Goal: Information Seeking & Learning: Learn about a topic

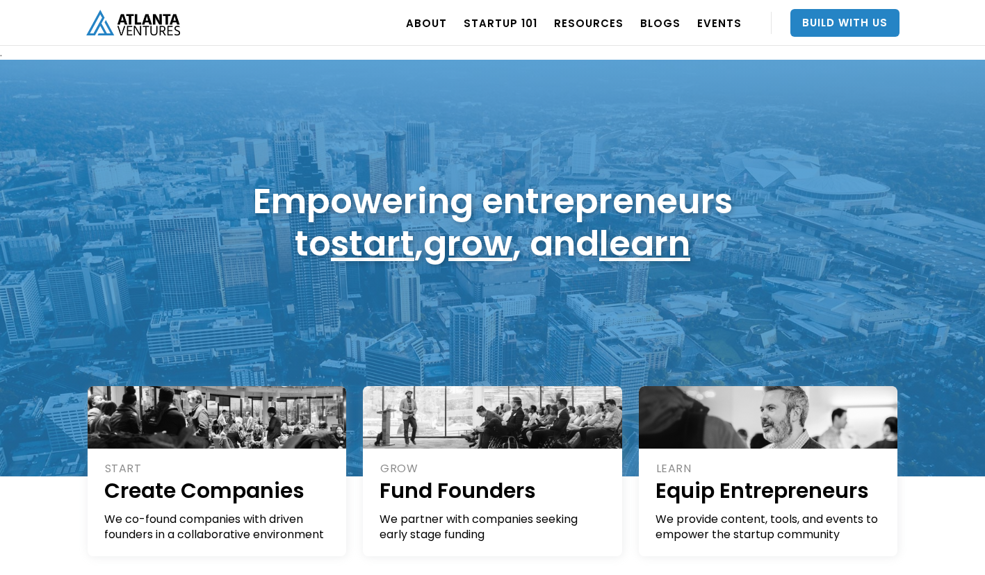
click at [511, 19] on link "Startup 101" at bounding box center [500, 22] width 74 height 39
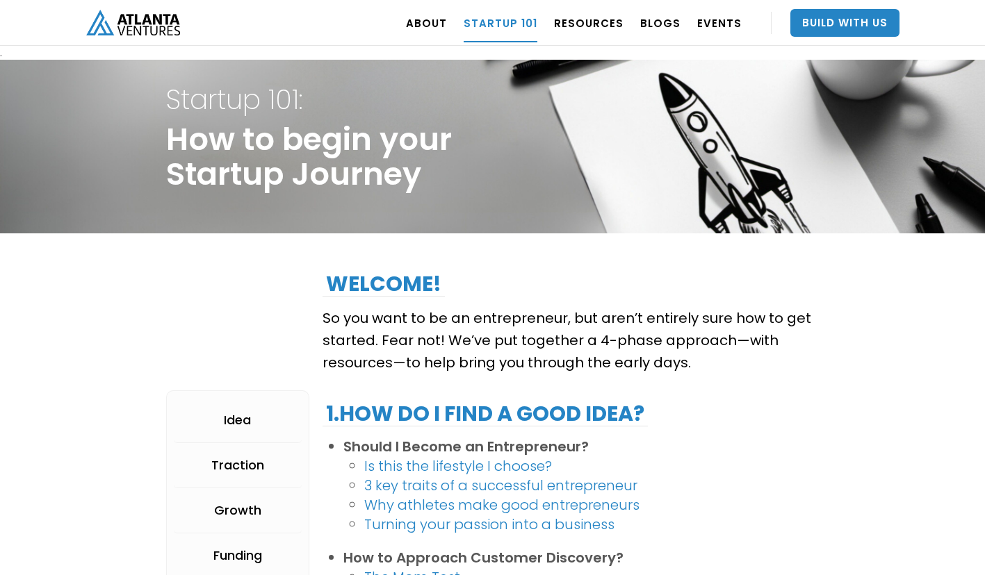
click at [821, 19] on link "Build With Us" at bounding box center [844, 23] width 109 height 28
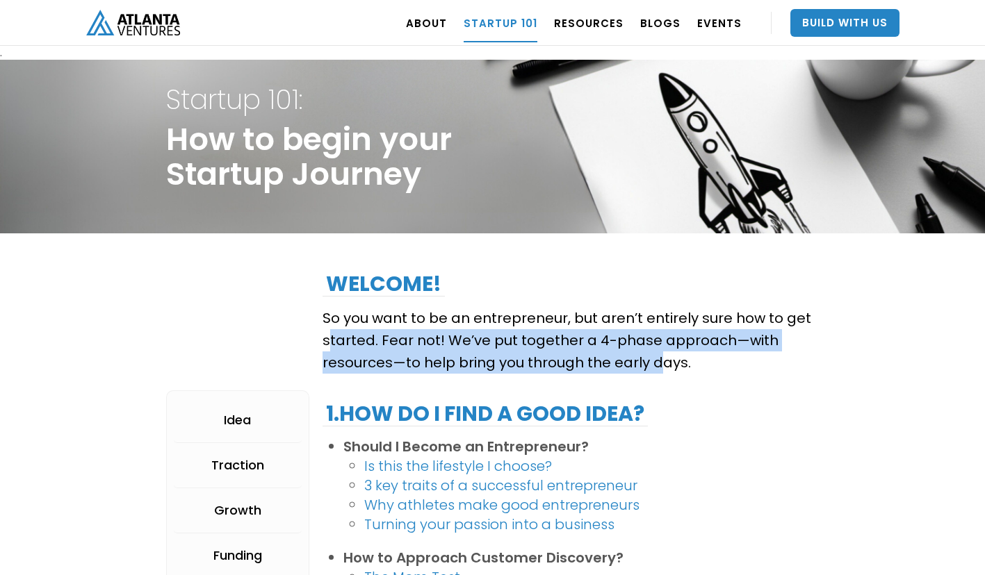
drag, startPoint x: 653, startPoint y: 370, endPoint x: 311, endPoint y: 327, distance: 344.5
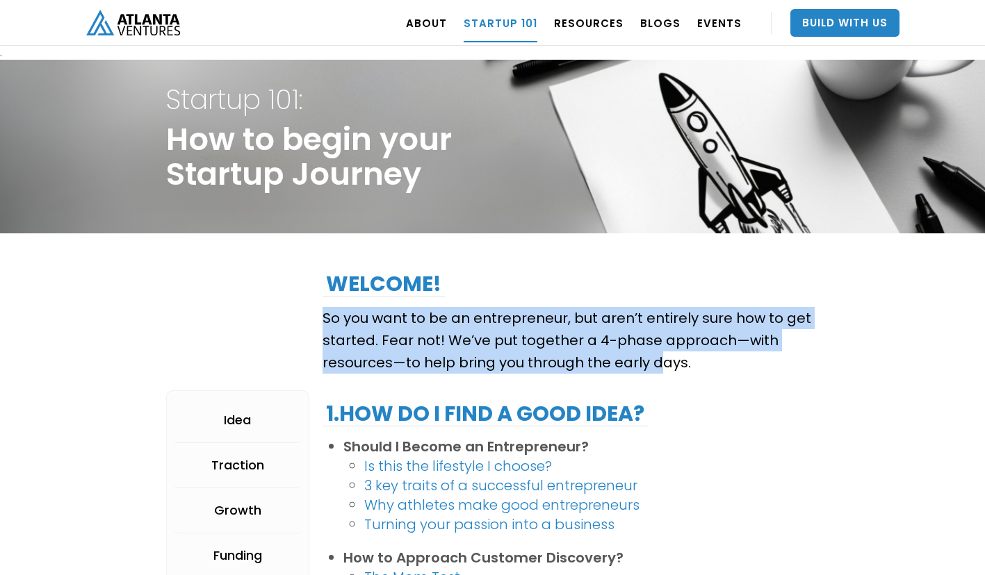
click at [594, 307] on p "So you want to be an entrepreneur, but aren’t entirely sure how to get started.…" at bounding box center [570, 340] width 496 height 67
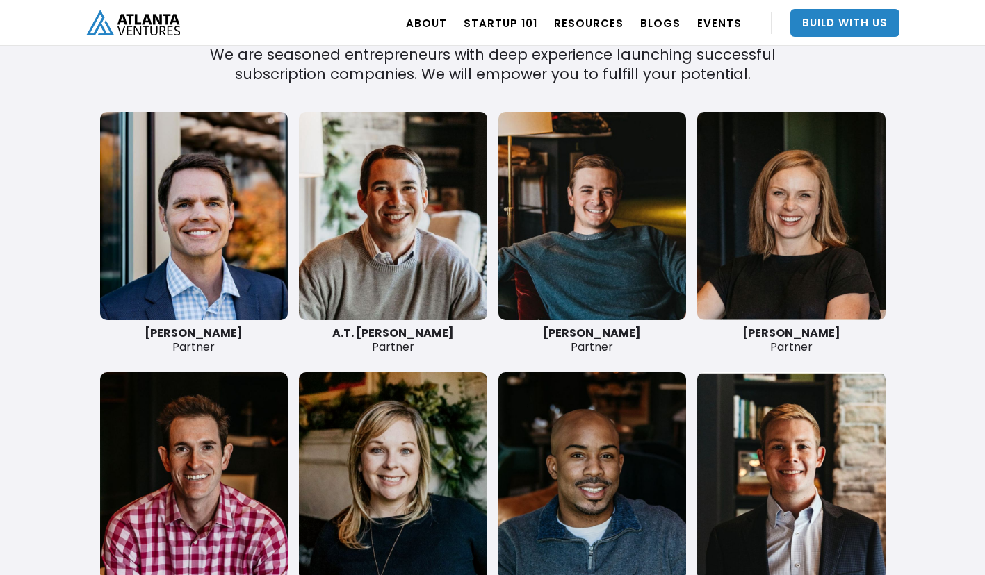
scroll to position [3227, 0]
